Goal: Find specific page/section: Find specific page/section

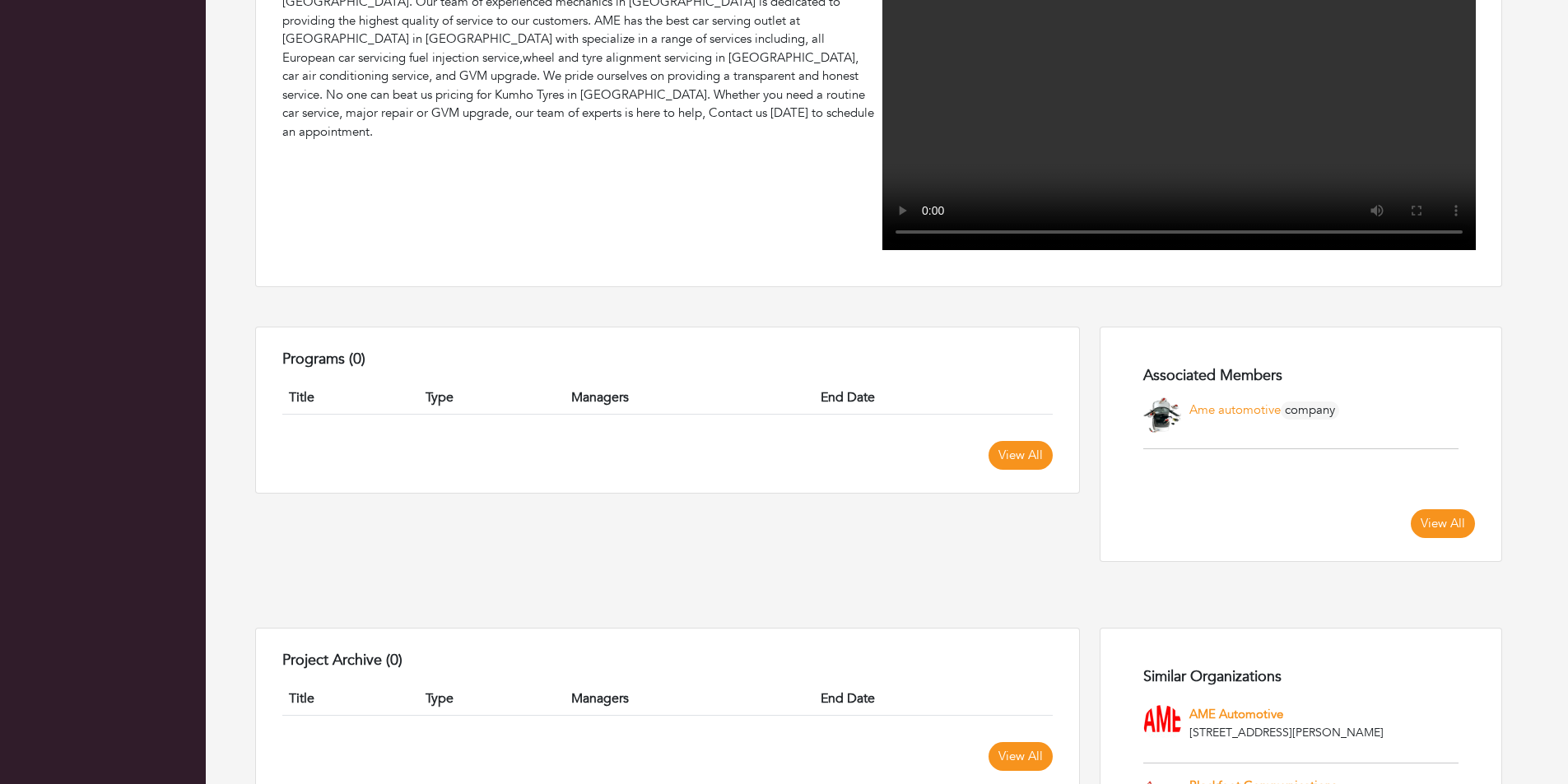
scroll to position [945, 0]
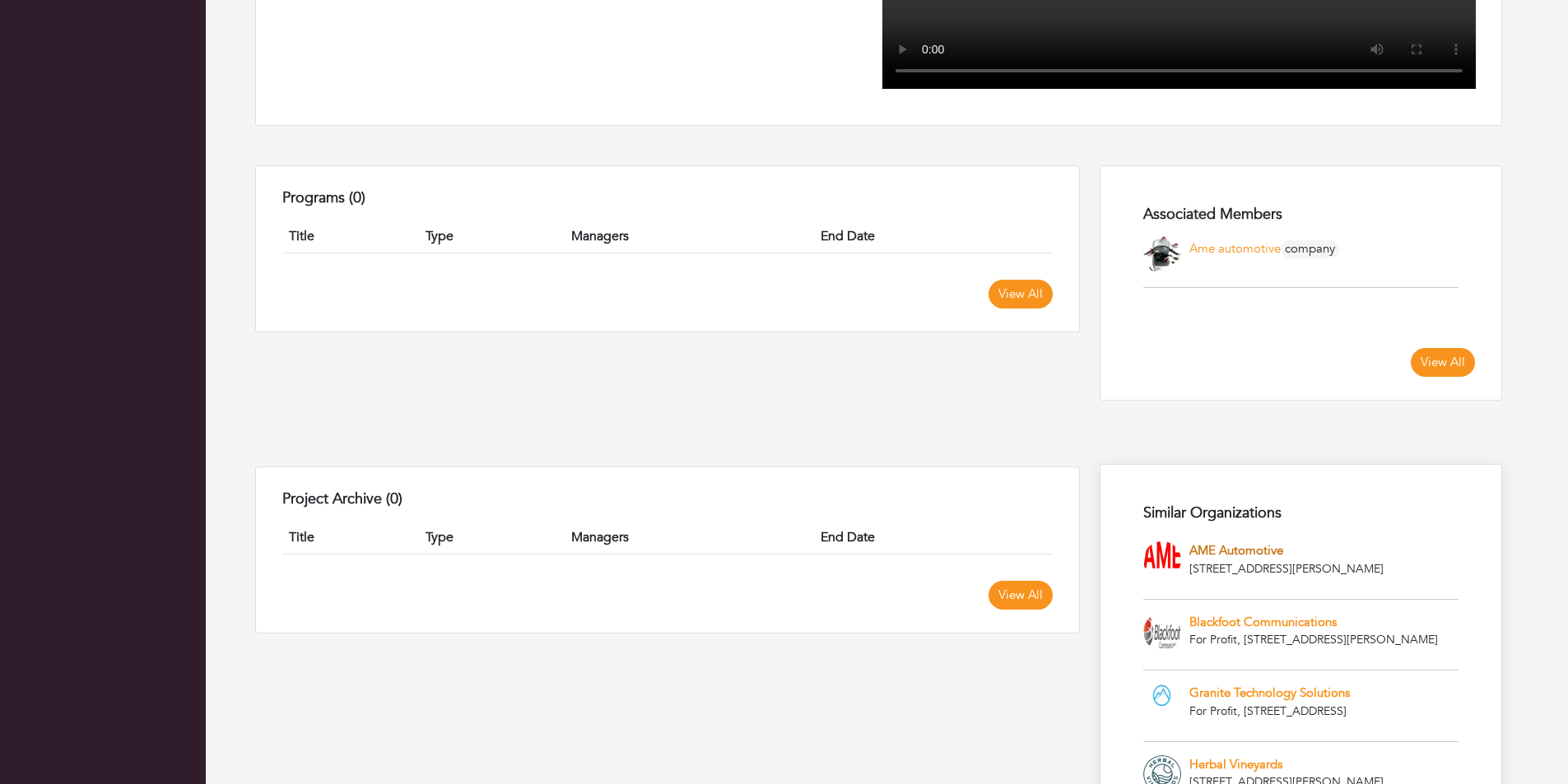
click at [1217, 542] on link "AME Automotive" at bounding box center [1236, 550] width 93 height 16
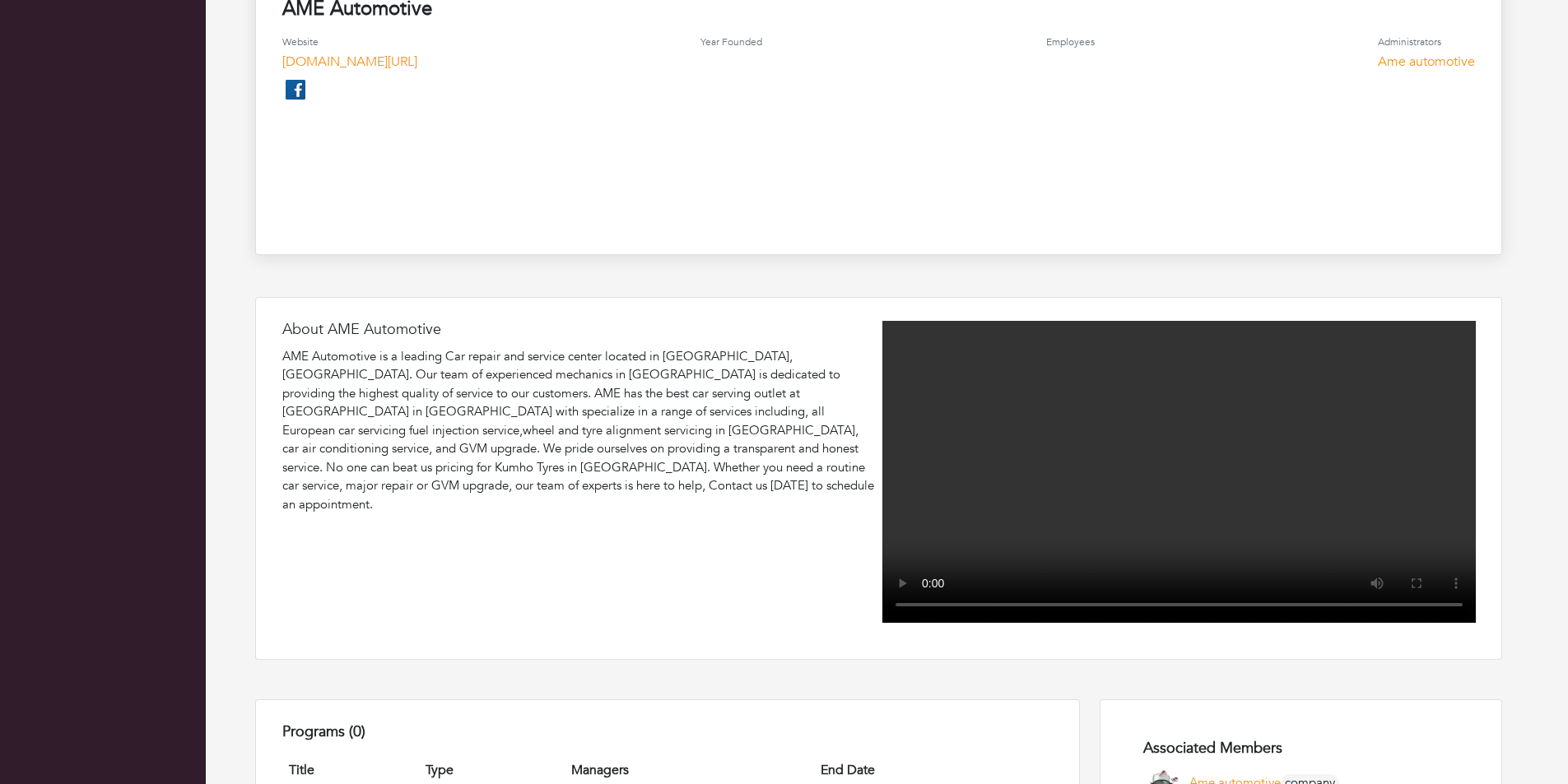
scroll to position [549, 0]
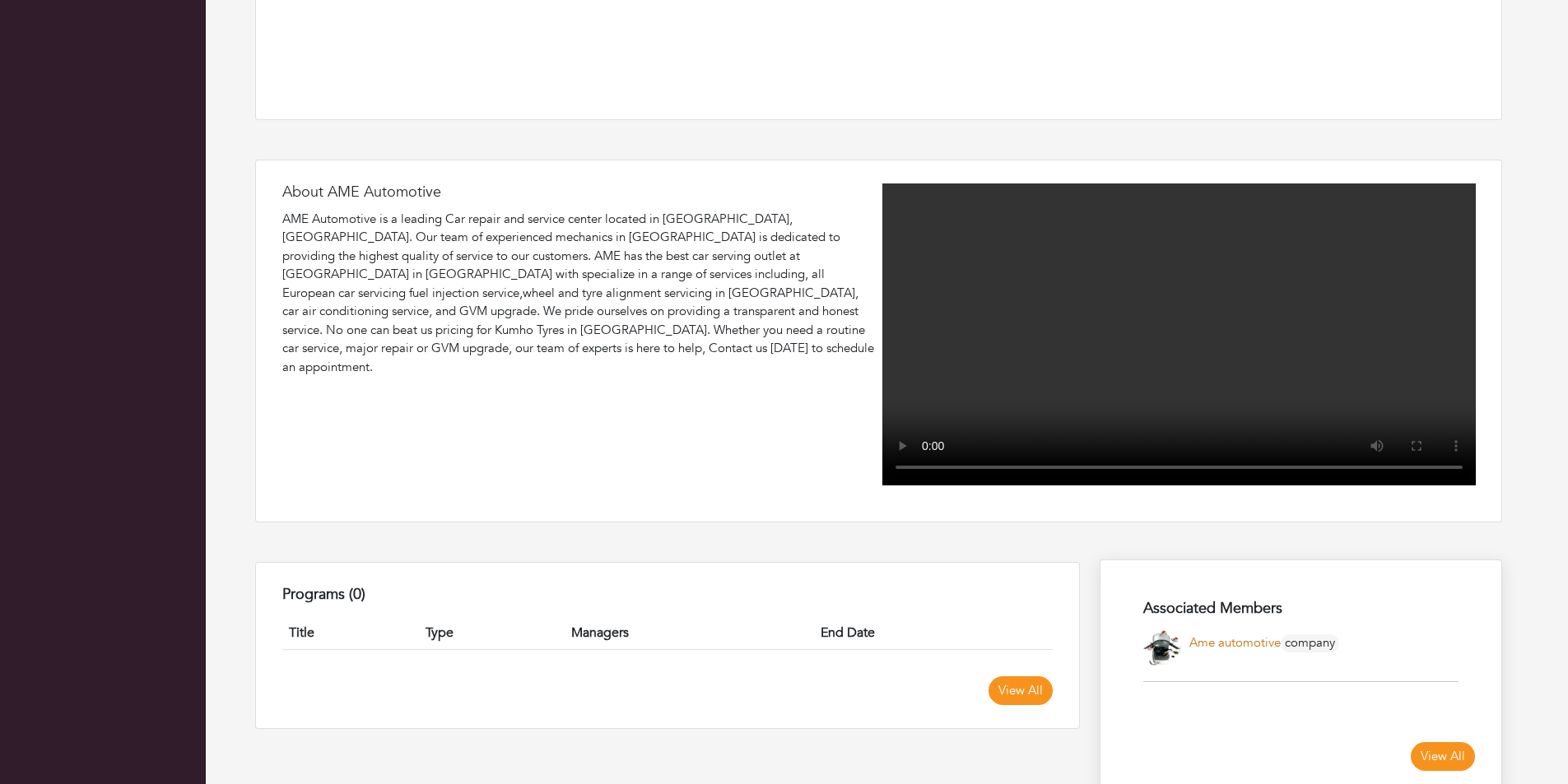
click at [1232, 635] on link "Ame automotive" at bounding box center [1235, 643] width 92 height 16
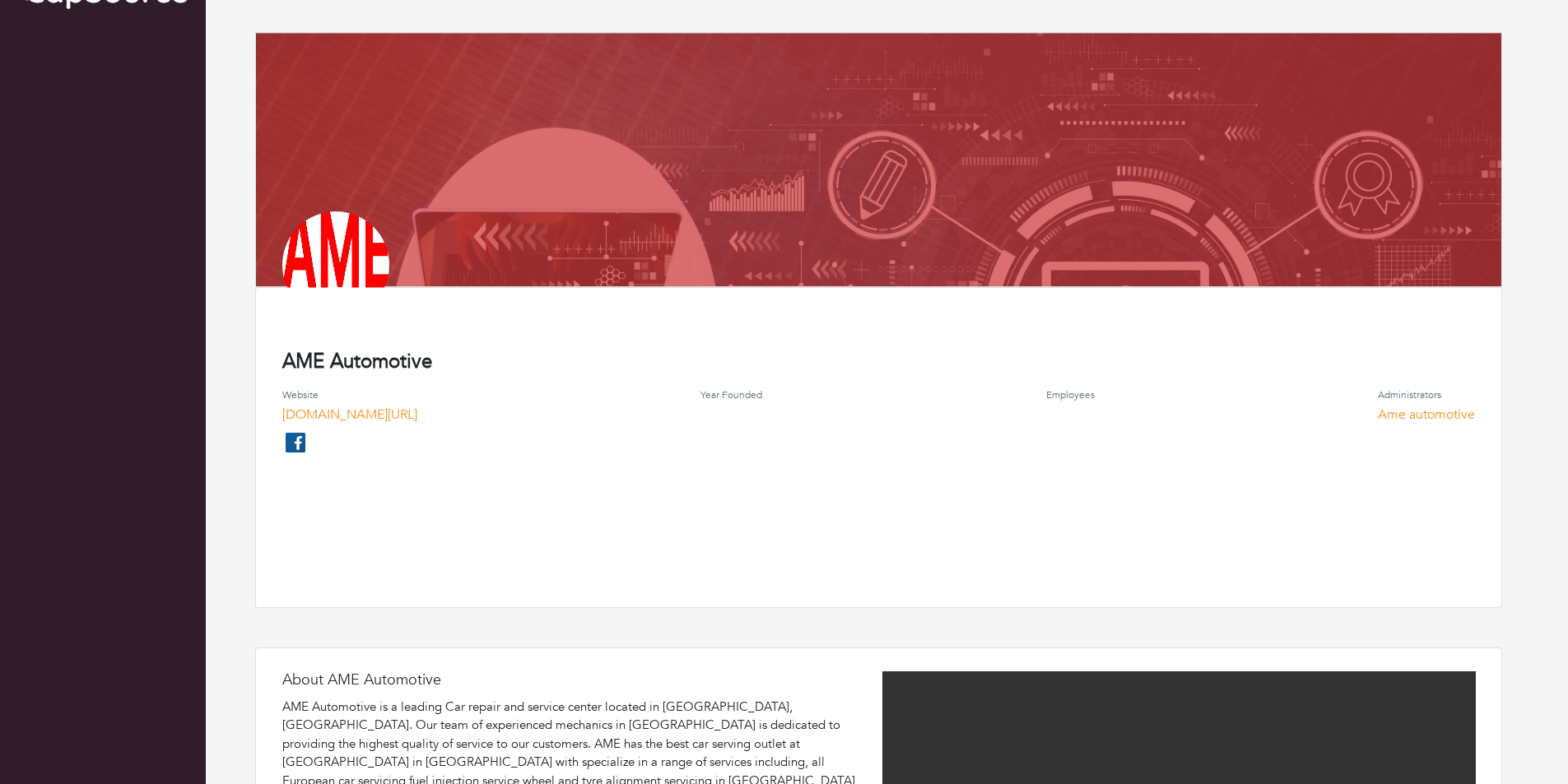
scroll to position [0, 0]
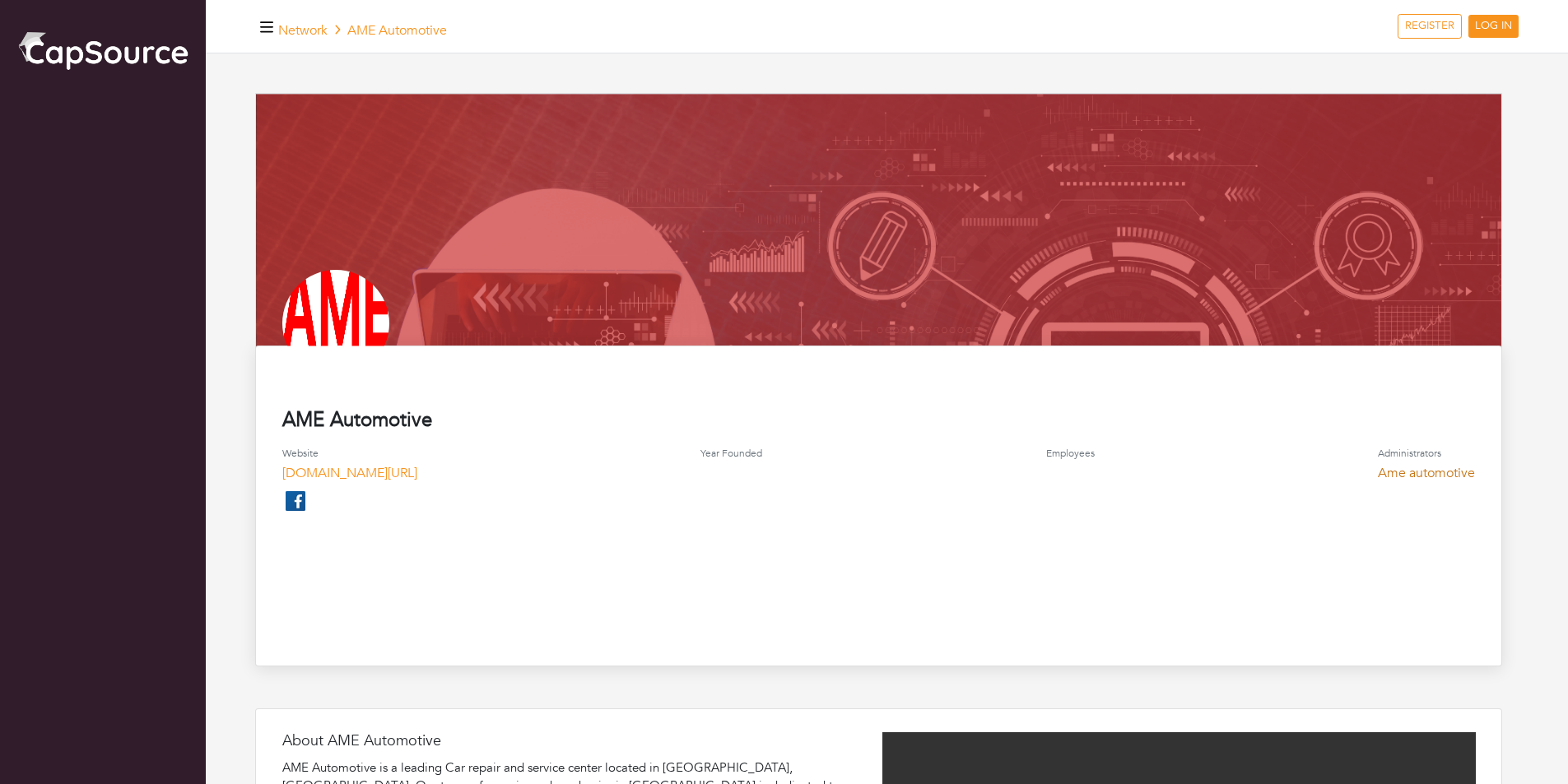
click at [1453, 474] on link "Ame automotive" at bounding box center [1427, 474] width 97 height 18
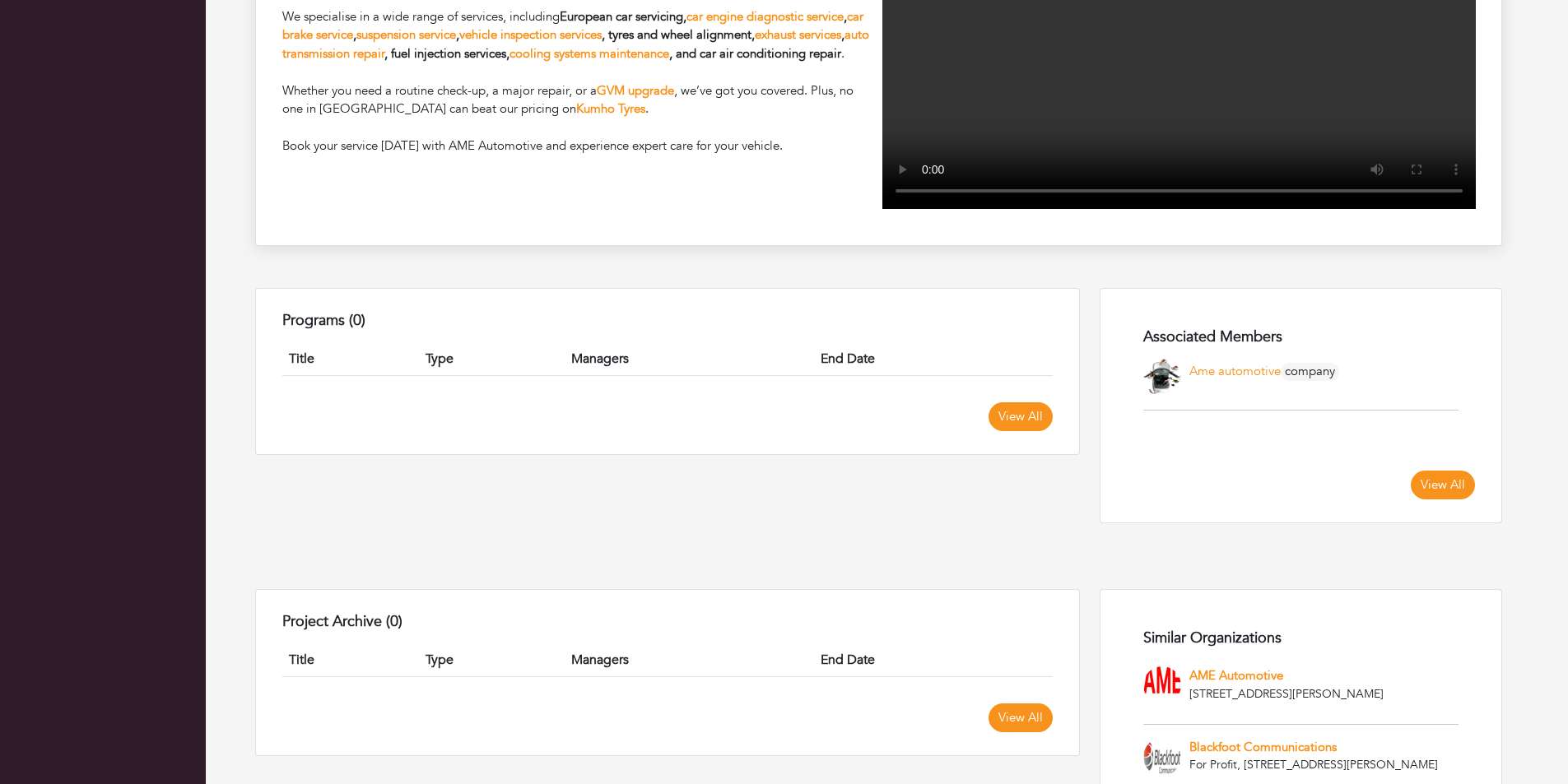
scroll to position [1193, 0]
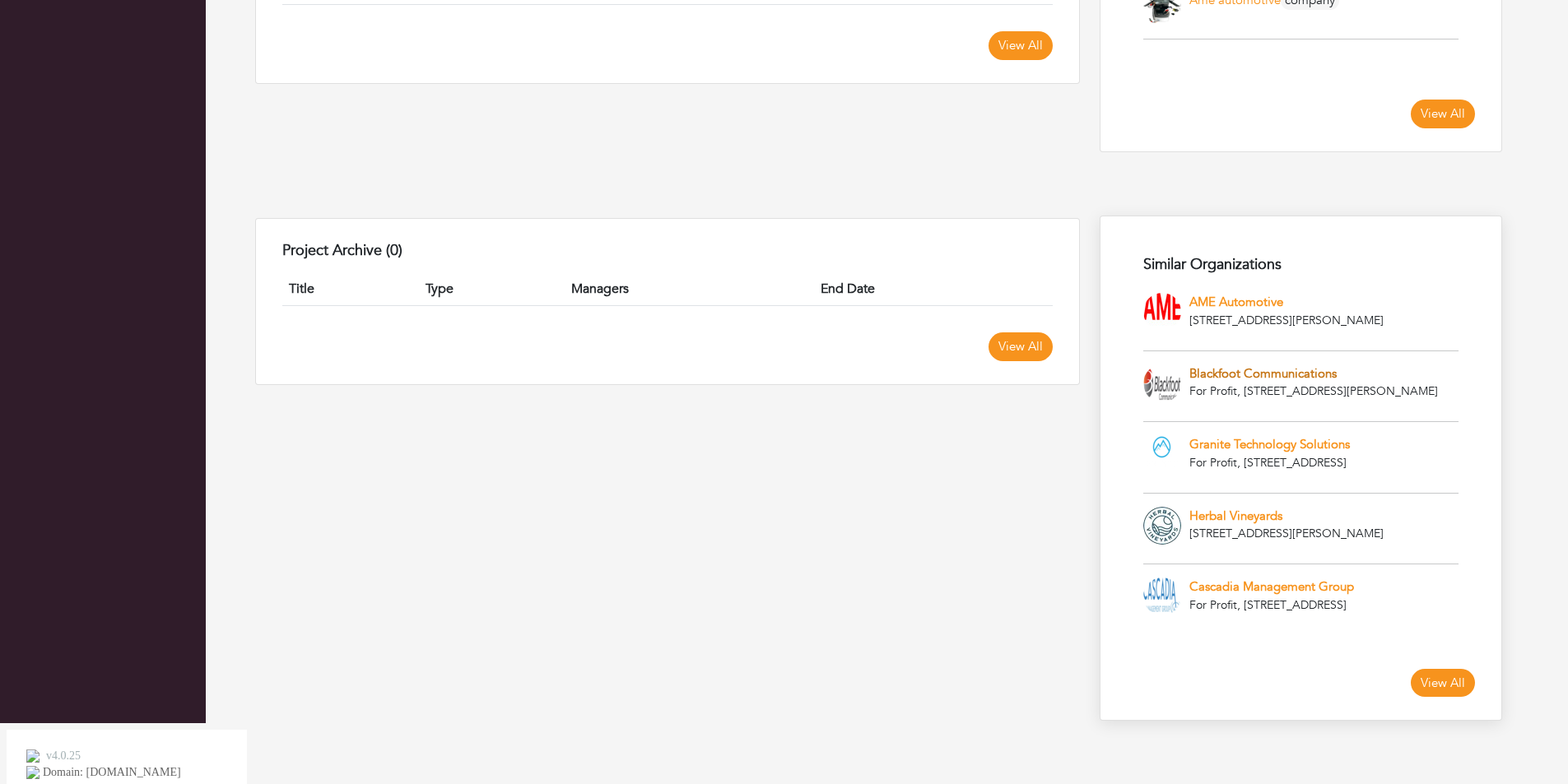
click at [1254, 382] on link "Blackfoot Communications" at bounding box center [1263, 374] width 148 height 16
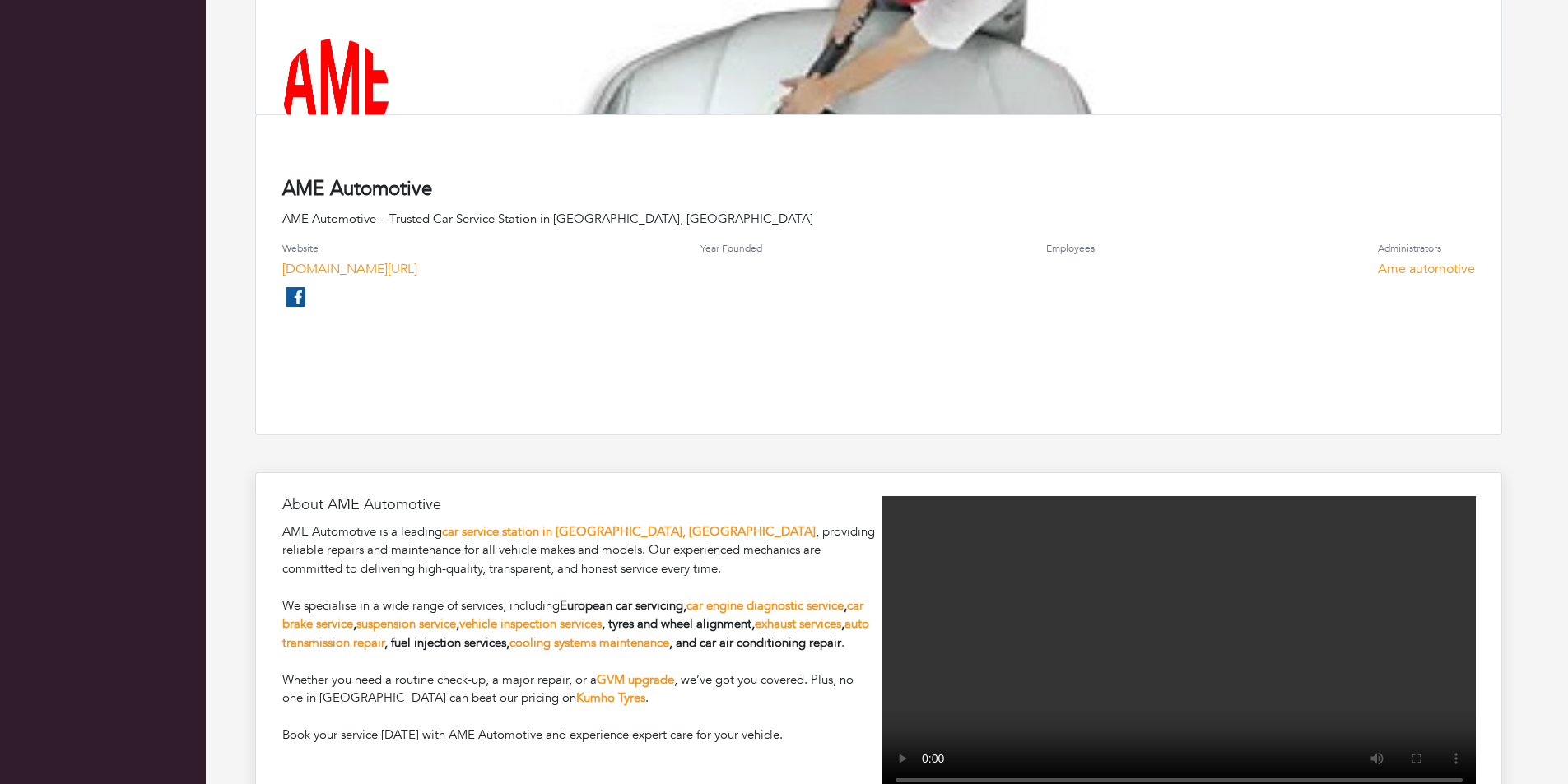
scroll to position [508, 0]
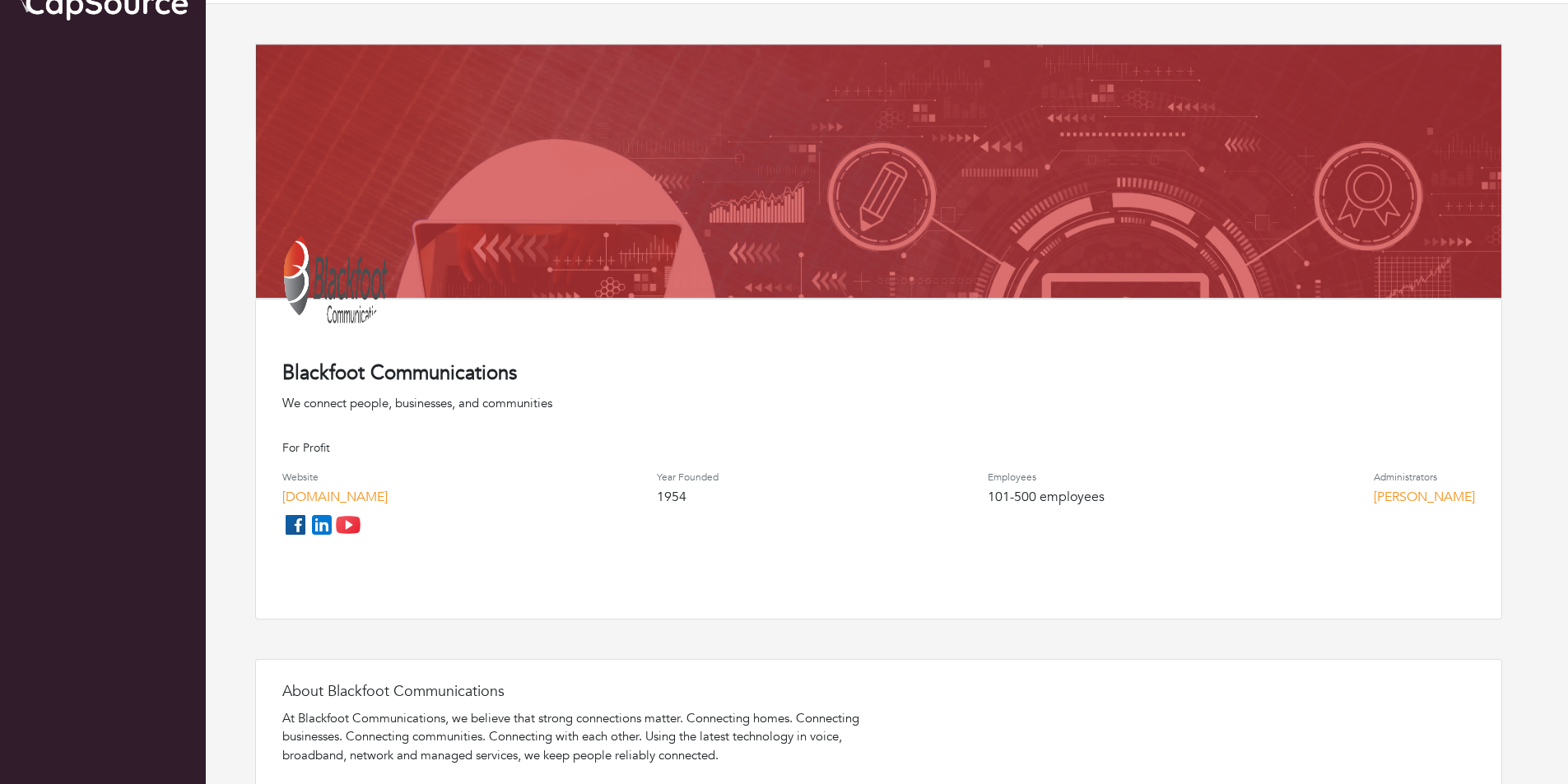
scroll to position [42, 0]
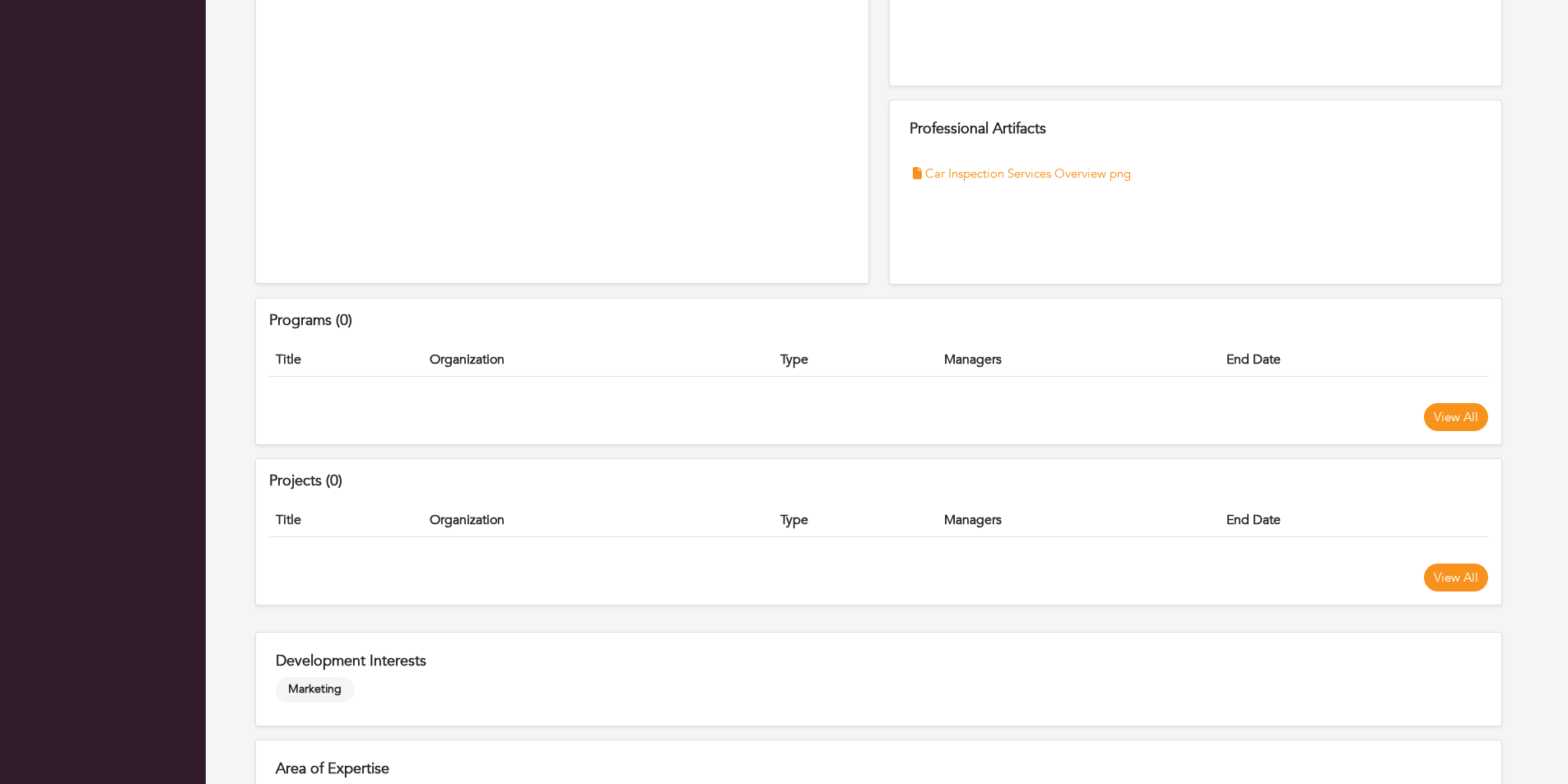
scroll to position [659, 0]
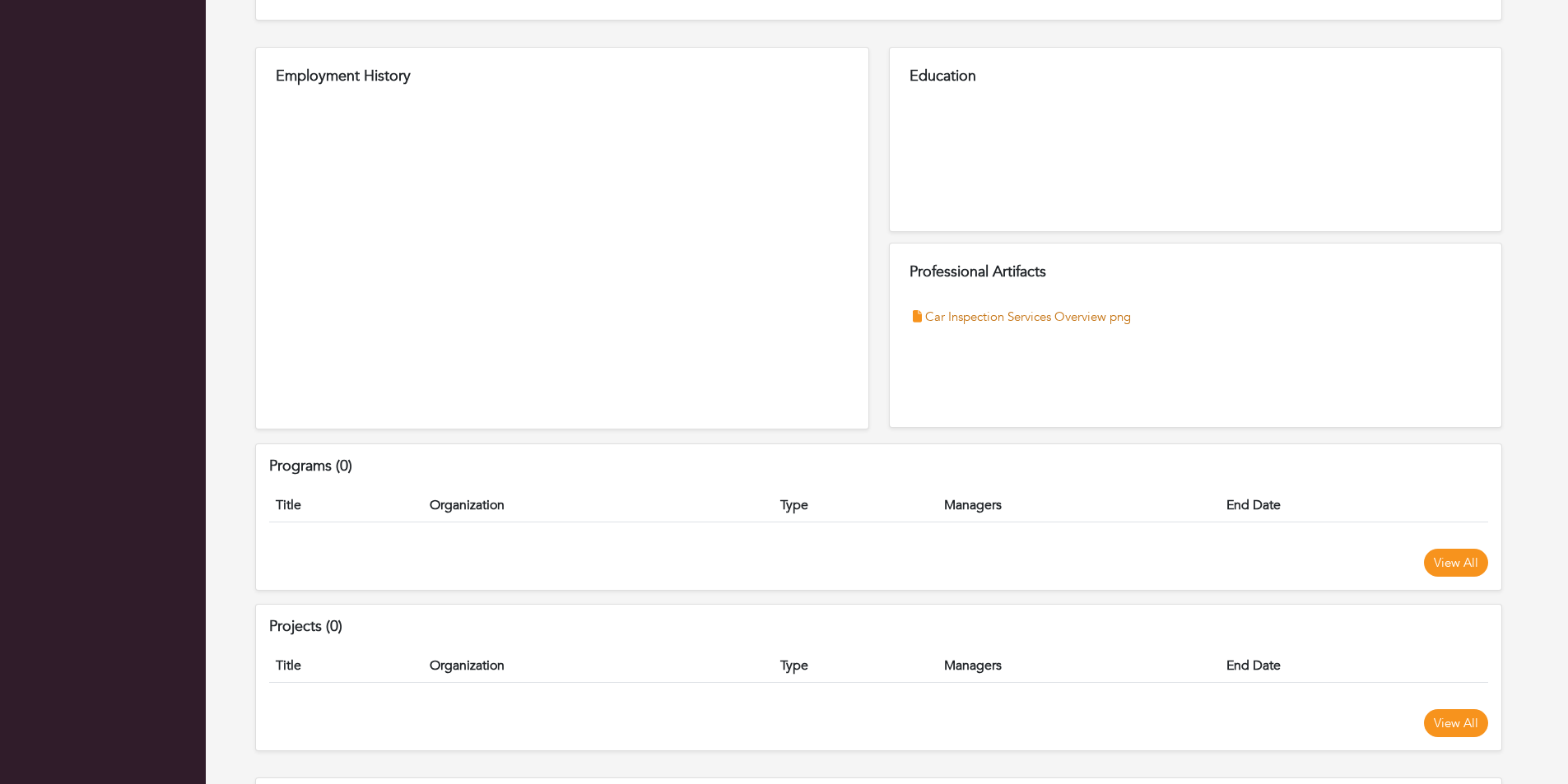
click at [1034, 315] on link "Car Inspection Services Overview png" at bounding box center [1028, 317] width 206 height 19
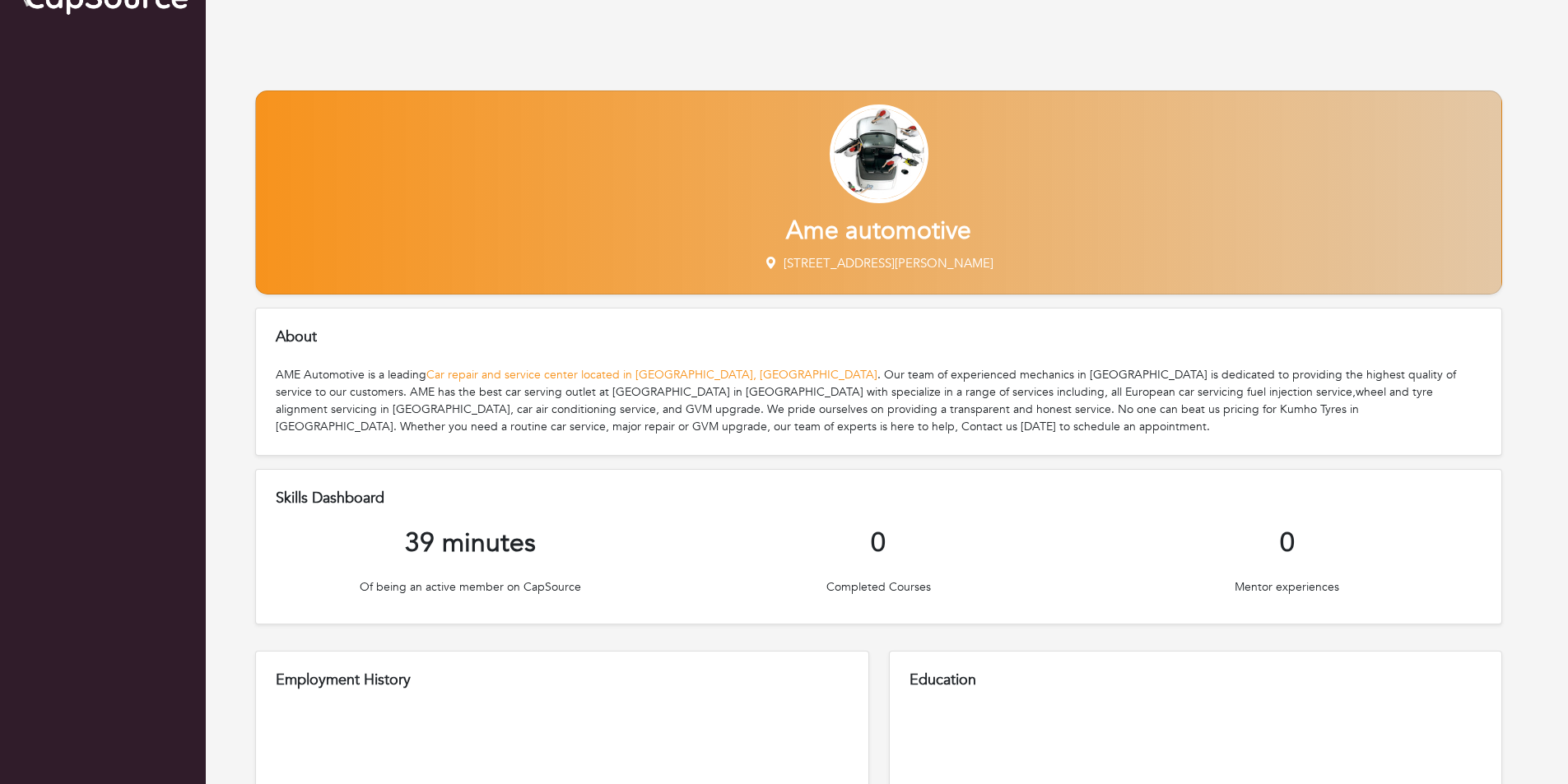
scroll to position [0, 0]
